Goal: Book appointment/travel/reservation

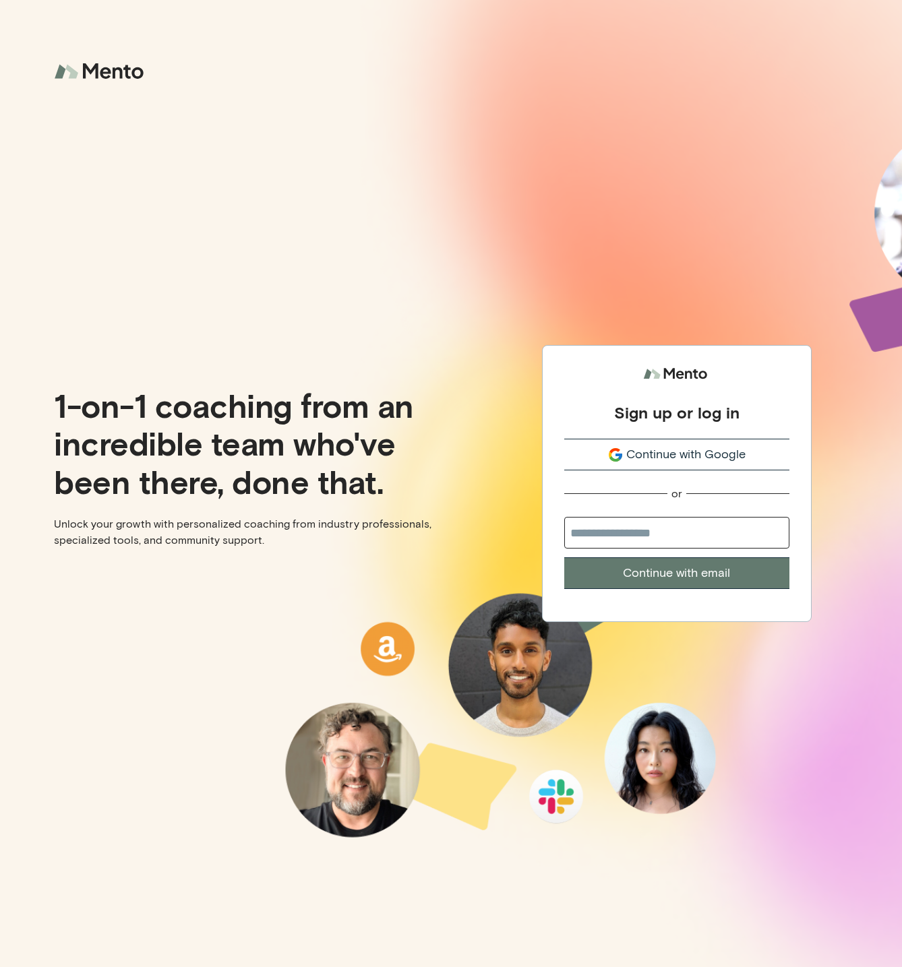
click at [589, 527] on input "email" at bounding box center [676, 533] width 225 height 32
type input "**********"
click at [697, 578] on button "Continue with email" at bounding box center [676, 574] width 225 height 32
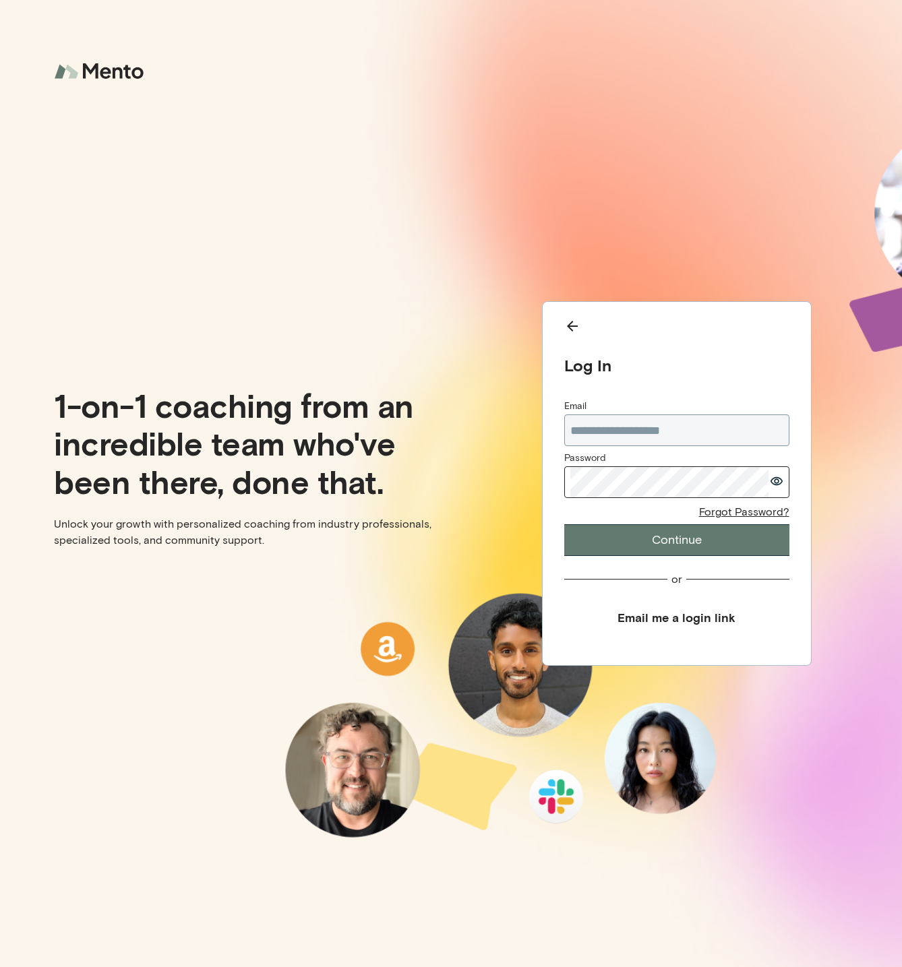
click at [663, 540] on button "Continue" at bounding box center [676, 540] width 225 height 32
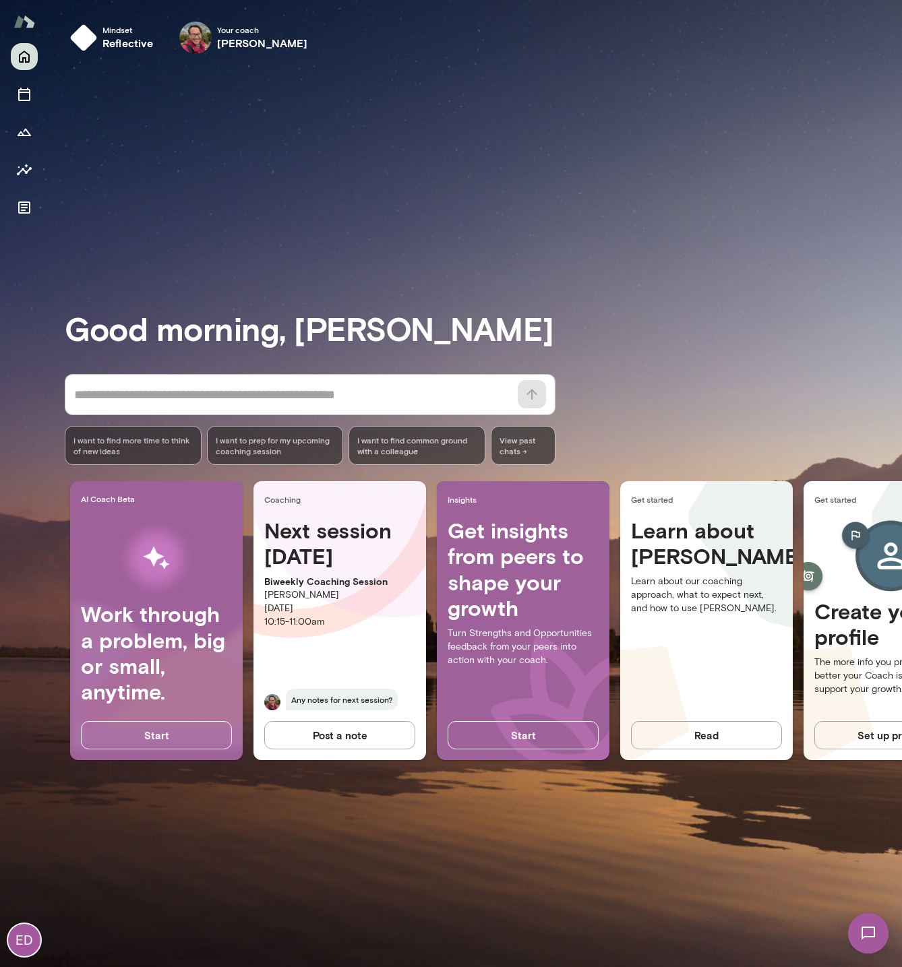
click at [268, 154] on div "Good morning, [PERSON_NAME] * ​ ​ I want to find more time to think of new idea…" at bounding box center [483, 516] width 837 height 870
click at [15, 92] on button "Sessions" at bounding box center [24, 94] width 27 height 27
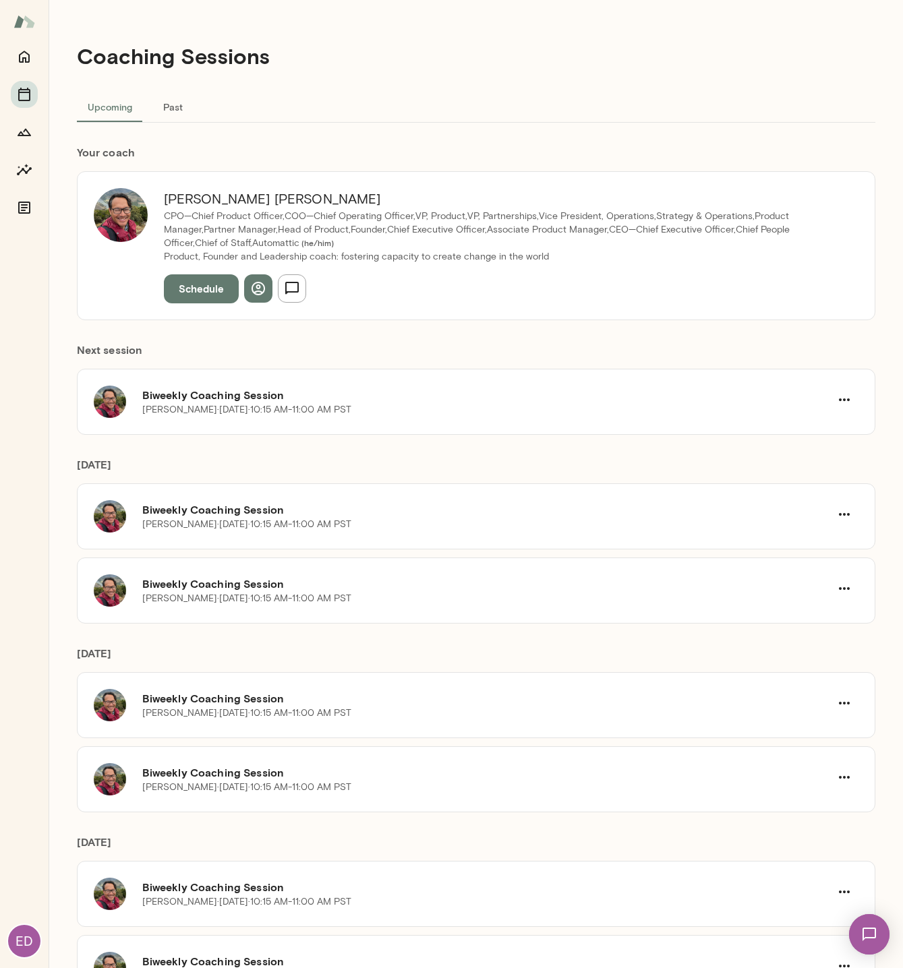
click at [193, 288] on button "Schedule" at bounding box center [201, 288] width 75 height 28
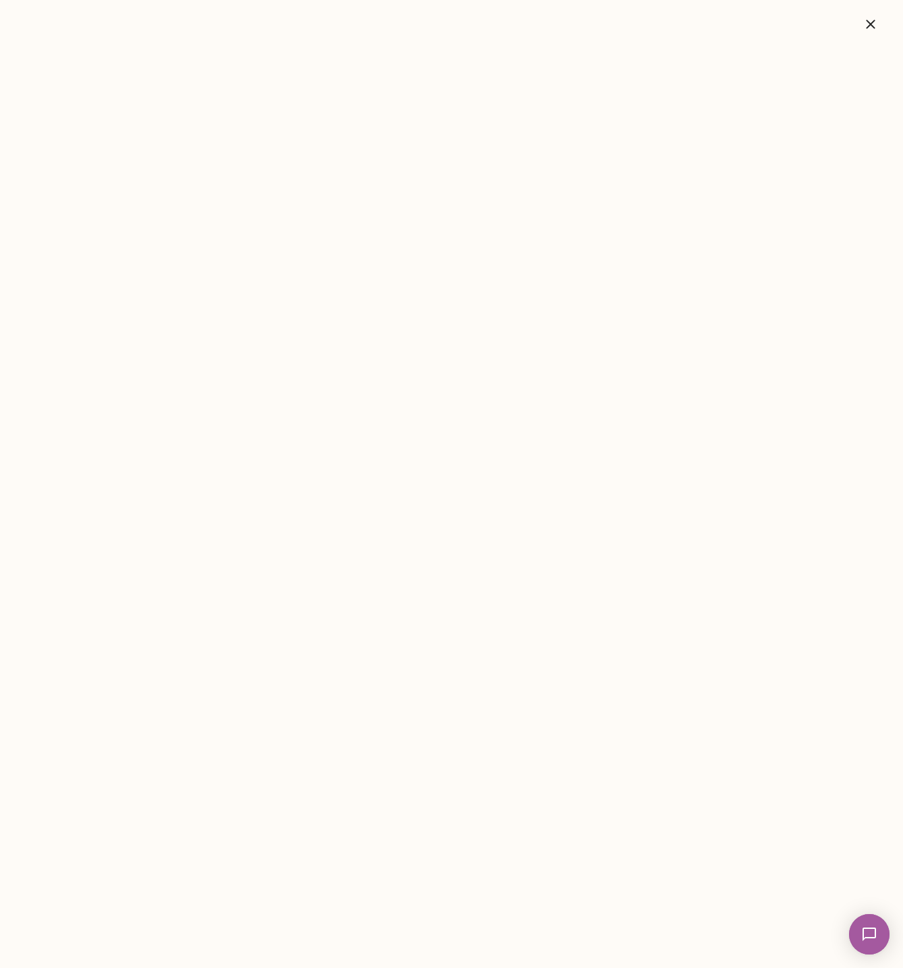
click at [868, 27] on icon "button" at bounding box center [870, 24] width 16 height 16
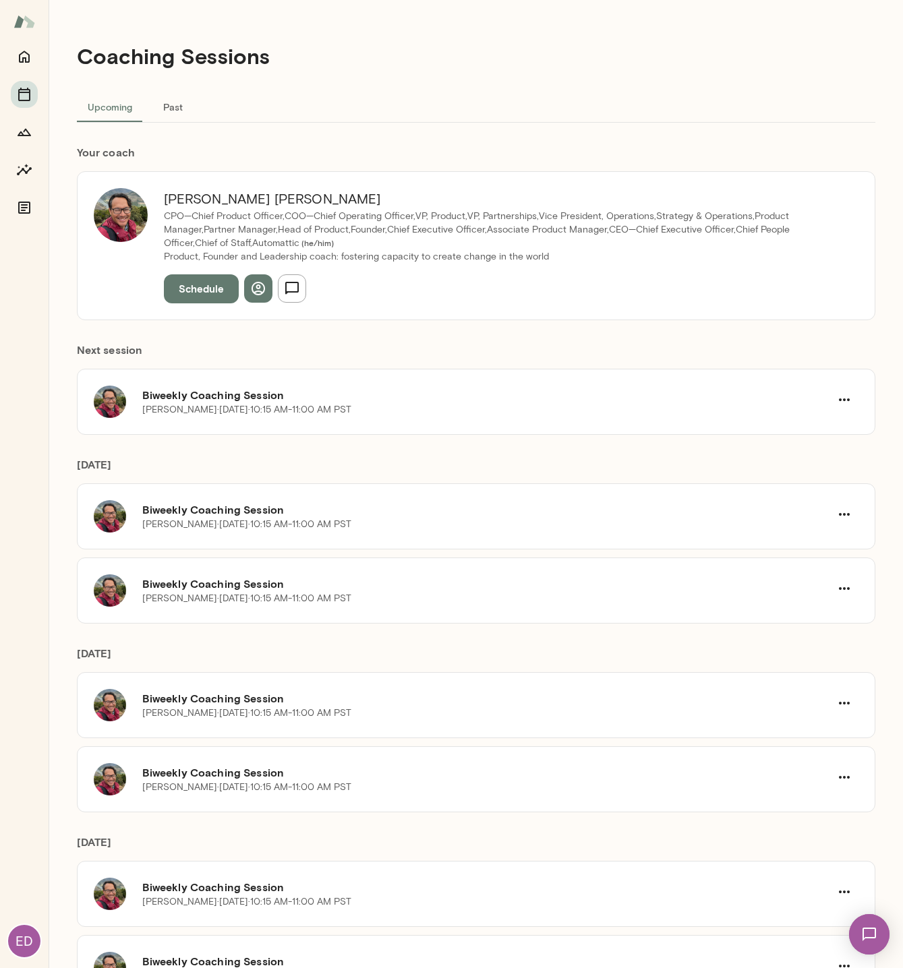
click at [413, 178] on div "[PERSON_NAME] CPO—Chief Product Officer,COO—Chief Operating Officer,VP, Product…" at bounding box center [476, 245] width 798 height 148
click at [384, 409] on div "[PERSON_NAME][DATE] · 10:15 AM-11:00 AM PST" at bounding box center [486, 409] width 688 height 13
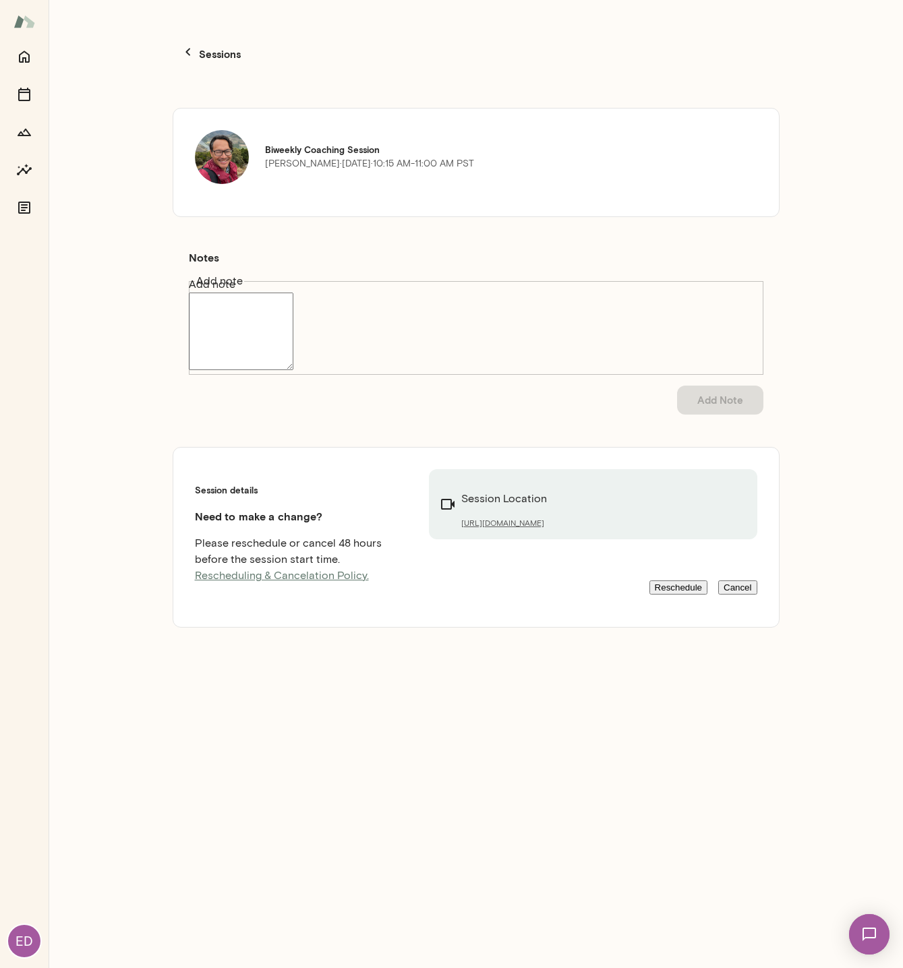
click at [649, 580] on button "Reschedule" at bounding box center [678, 587] width 58 height 14
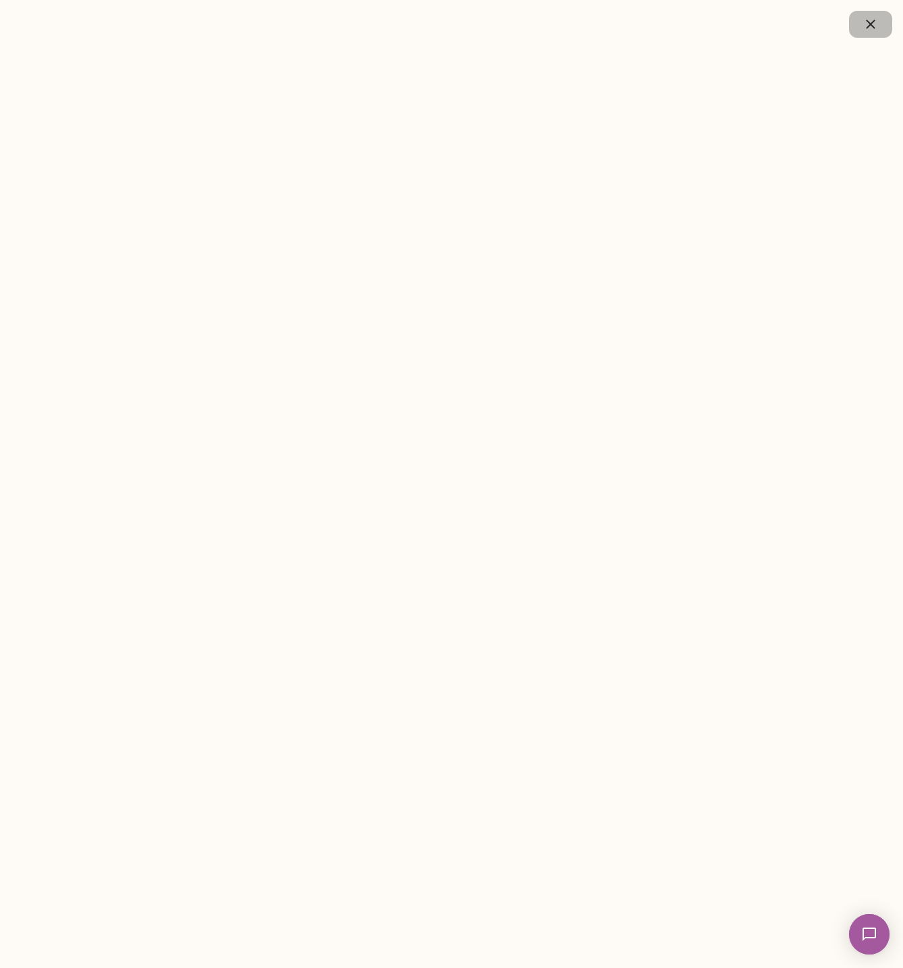
click at [874, 24] on icon "button" at bounding box center [870, 24] width 16 height 16
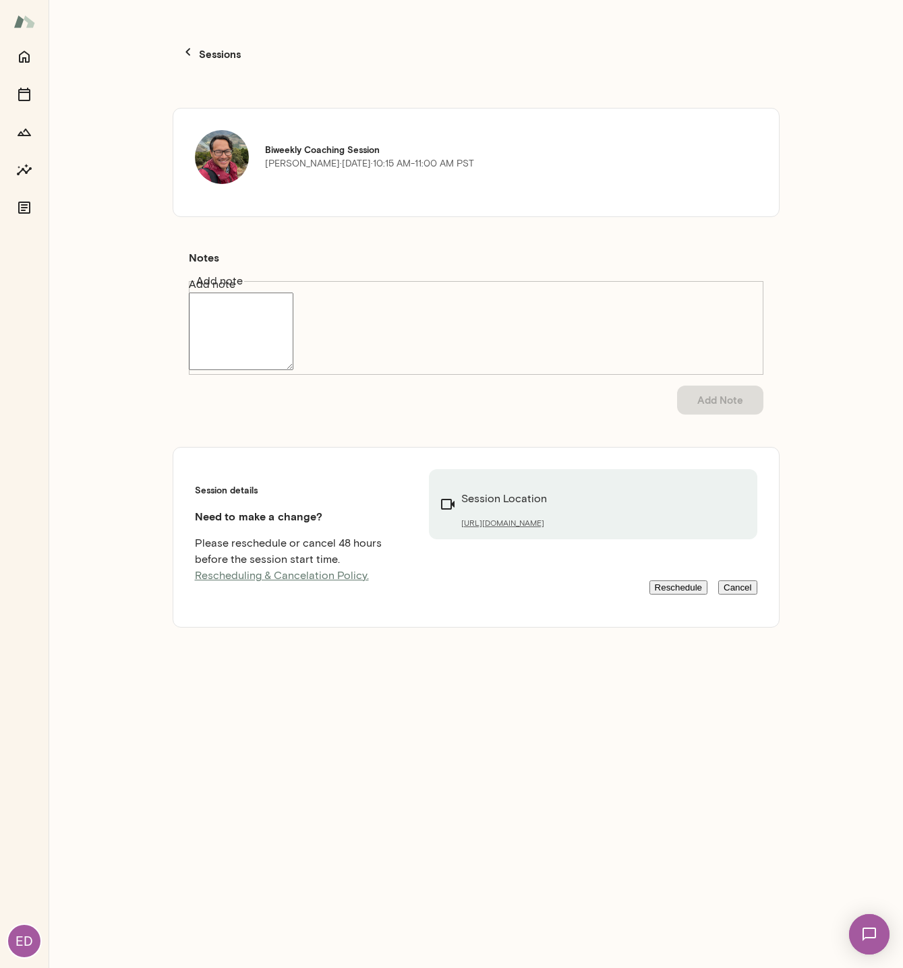
click at [849, 61] on div "Sessions Biweekly Coaching Session [PERSON_NAME][DATE] · 10:15 AM-11:00 AM PST …" at bounding box center [476, 484] width 854 height 968
click at [836, 71] on div "Sessions Biweekly Coaching Session [PERSON_NAME][DATE] · 10:15 AM-11:00 AM PST …" at bounding box center [476, 484] width 854 height 968
